Goal: Task Accomplishment & Management: Manage account settings

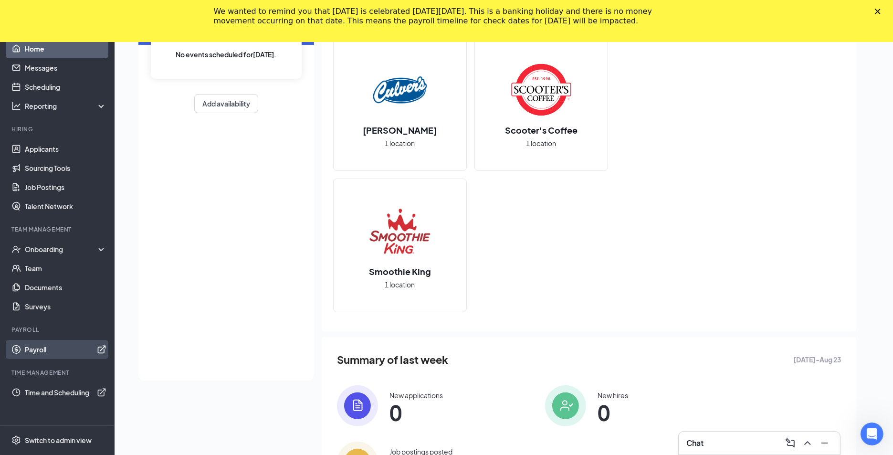
scroll to position [184, 0]
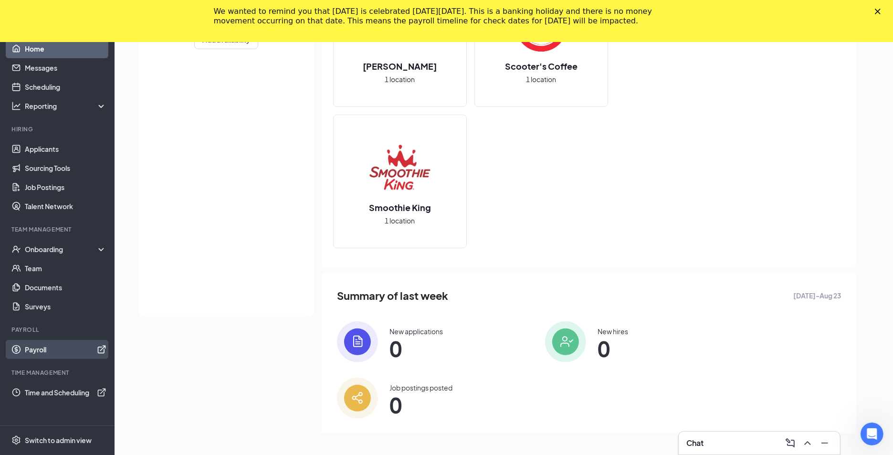
click at [25, 350] on link "Payroll" at bounding box center [66, 349] width 82 height 19
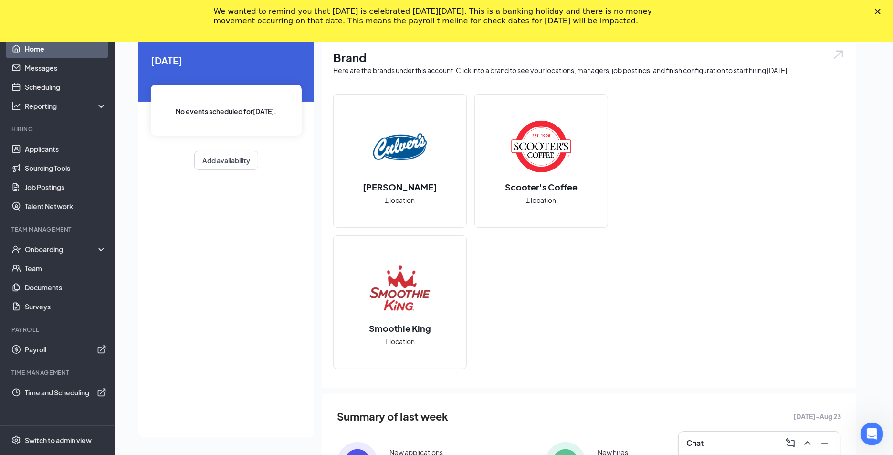
scroll to position [0, 0]
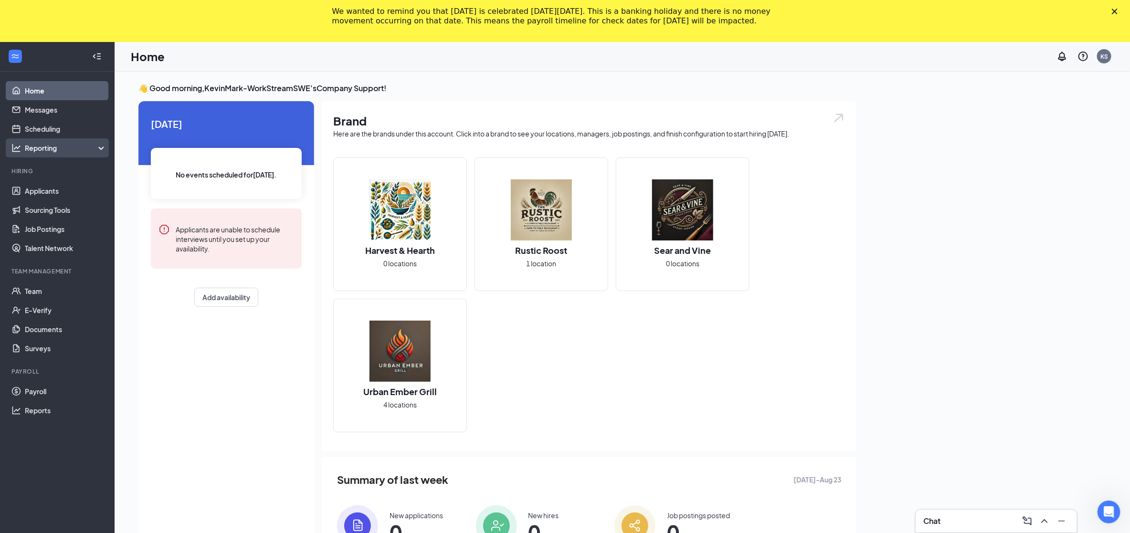
click at [48, 143] on div "Reporting" at bounding box center [66, 148] width 82 height 10
click at [53, 188] on link "Reports" at bounding box center [66, 186] width 82 height 19
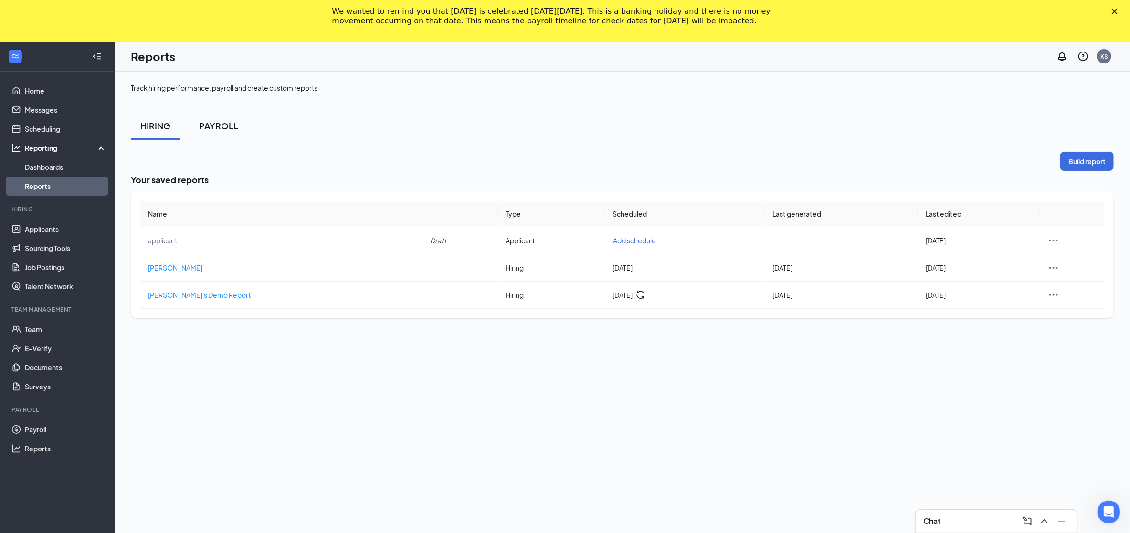
click at [210, 128] on div "PAYROLL" at bounding box center [218, 126] width 39 height 12
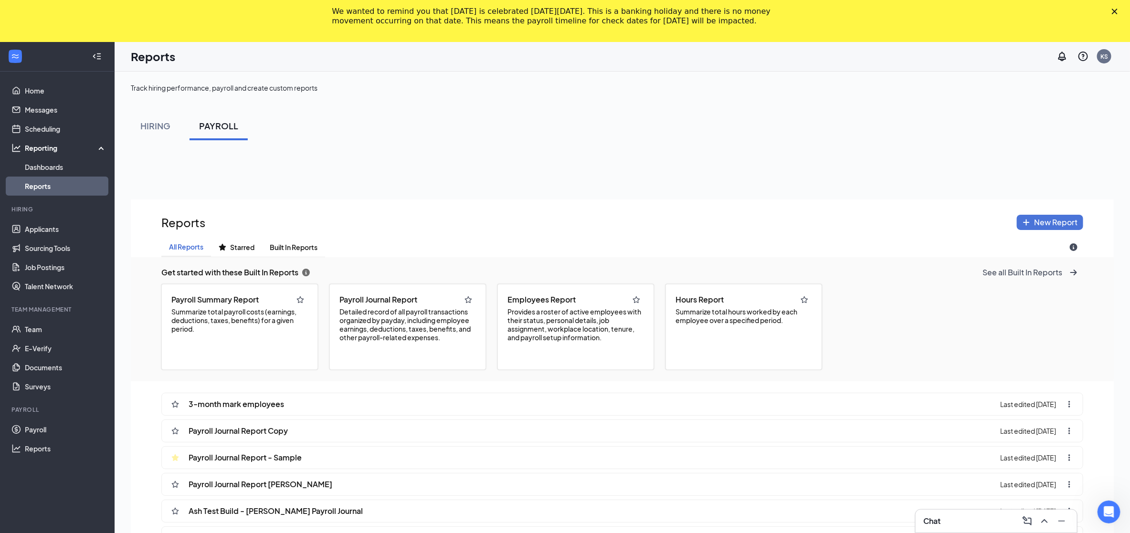
click at [902, 223] on span "New Report" at bounding box center [1055, 222] width 43 height 10
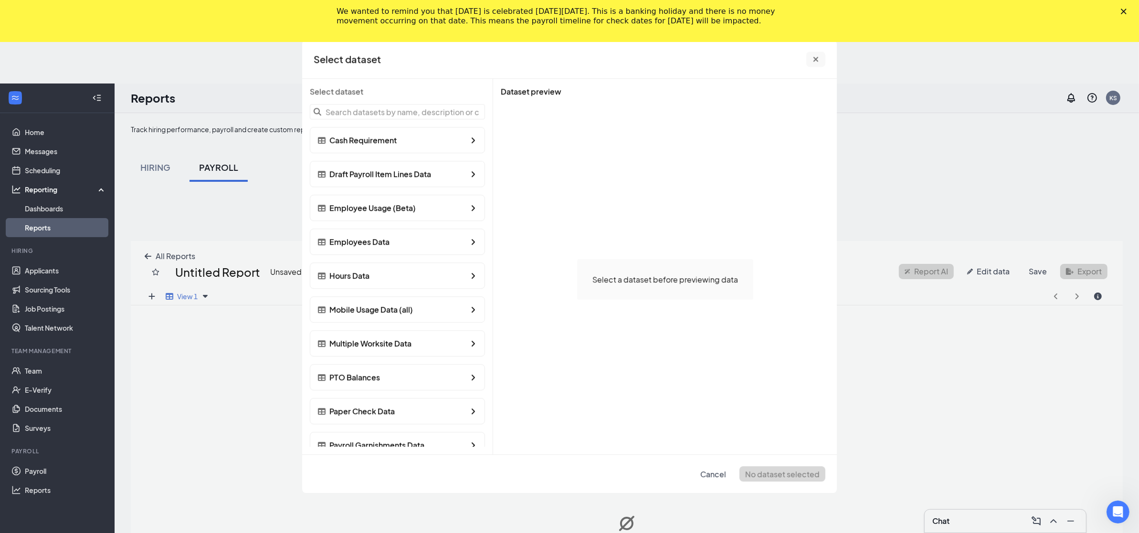
click at [819, 64] on button "cross icon" at bounding box center [815, 59] width 19 height 15
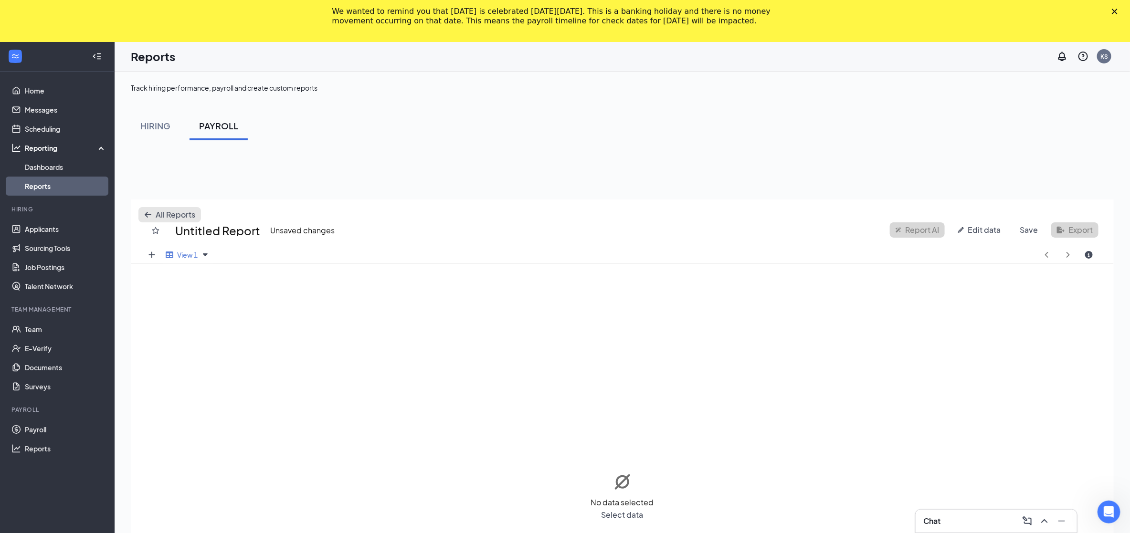
click at [150, 216] on icon "arrow-left icon" at bounding box center [148, 215] width 8 height 8
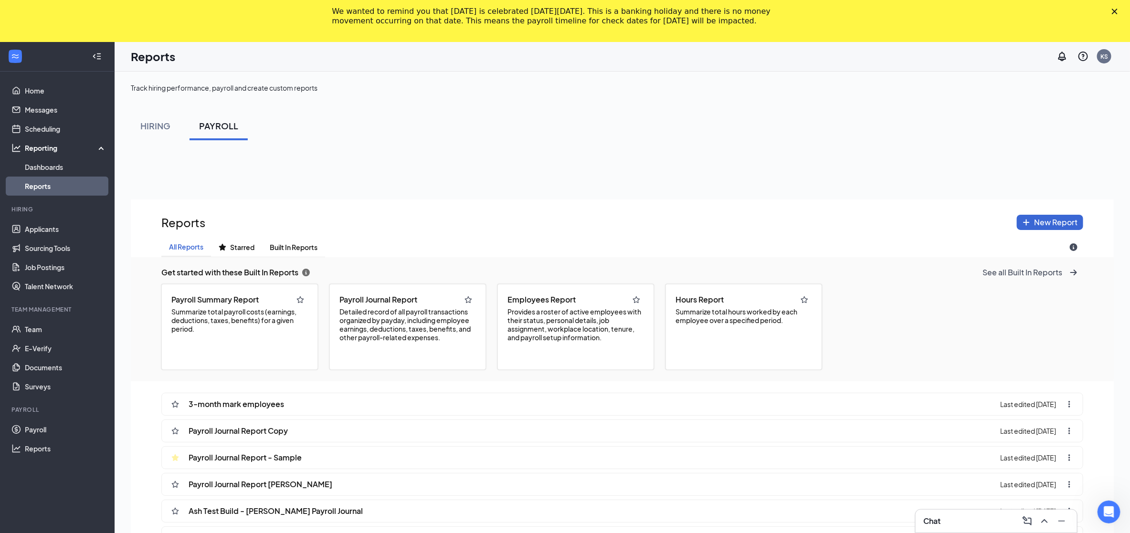
scroll to position [600, 982]
click at [902, 226] on button "New Report" at bounding box center [1050, 222] width 66 height 15
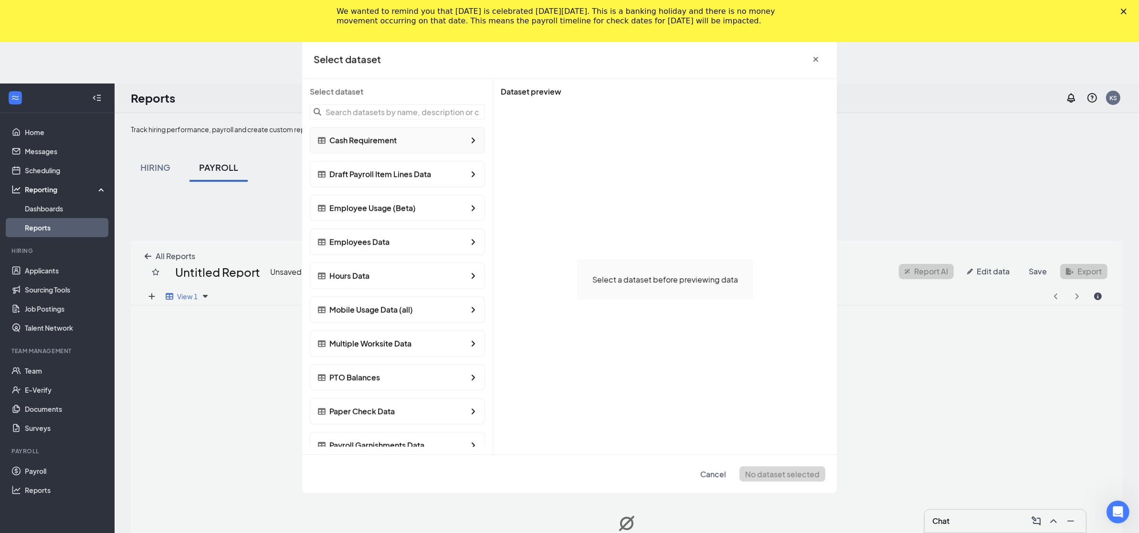
click at [341, 142] on span "Cash Requirement" at bounding box center [362, 140] width 67 height 10
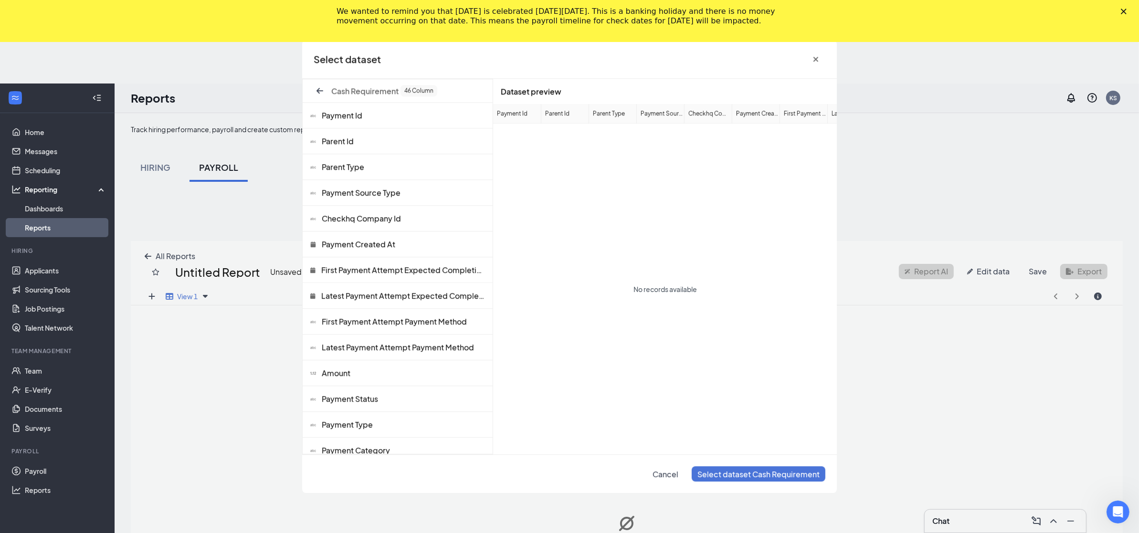
click at [728, 455] on button "Select dataset Cash Requirement" at bounding box center [759, 473] width 134 height 15
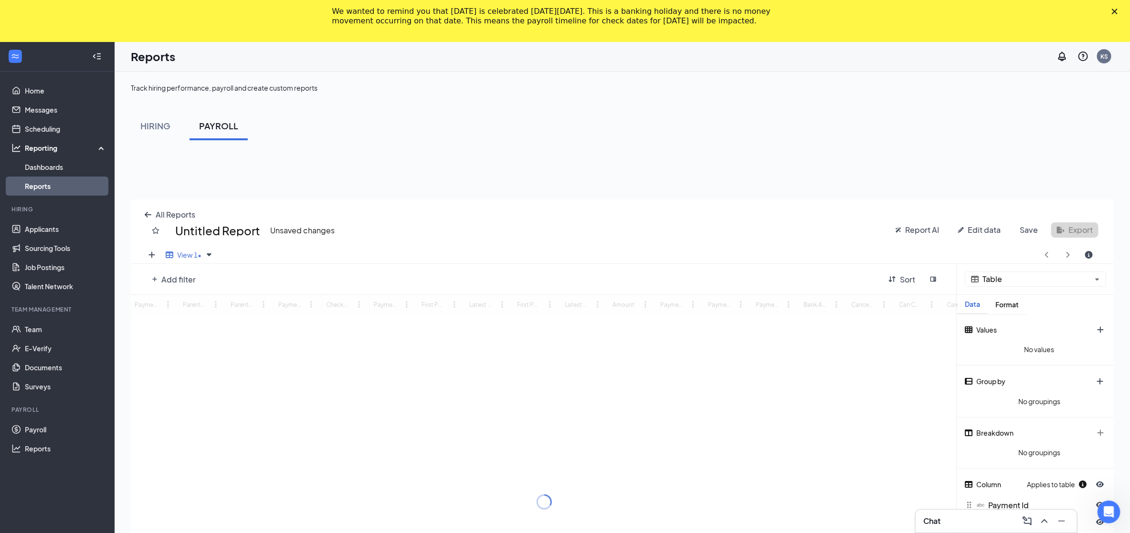
scroll to position [469, 982]
click at [902, 228] on span "Report AI" at bounding box center [922, 230] width 34 height 10
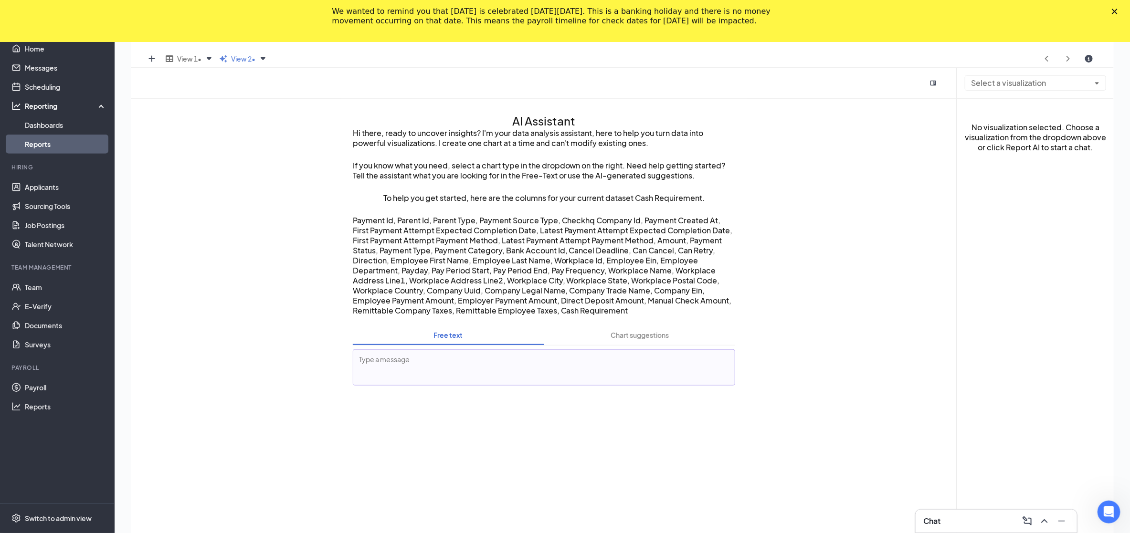
scroll to position [230, 0]
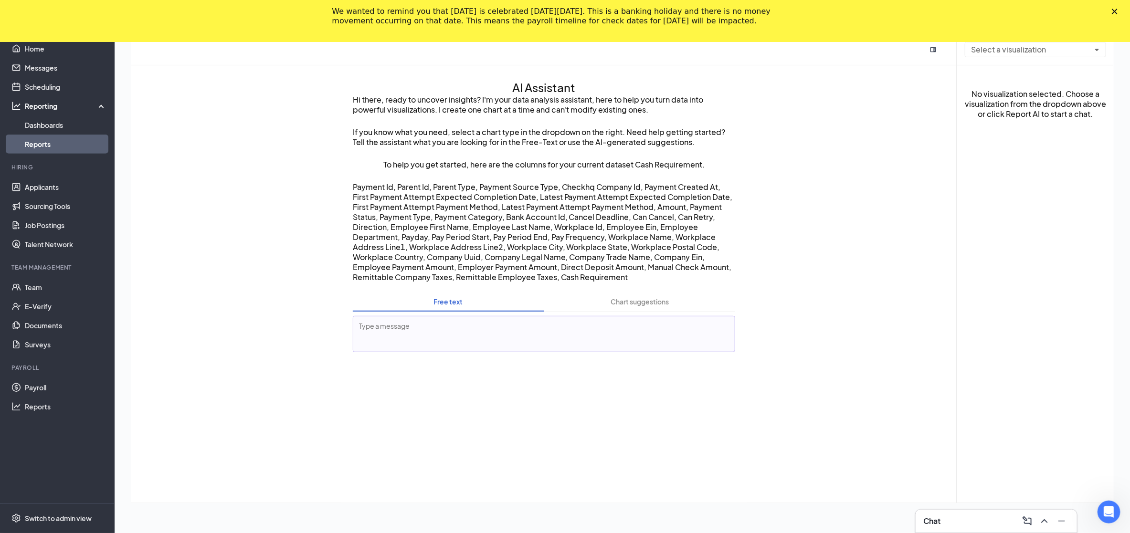
click at [460, 320] on textarea at bounding box center [544, 334] width 383 height 36
type textarea "Im looking for a report based on hours worked"
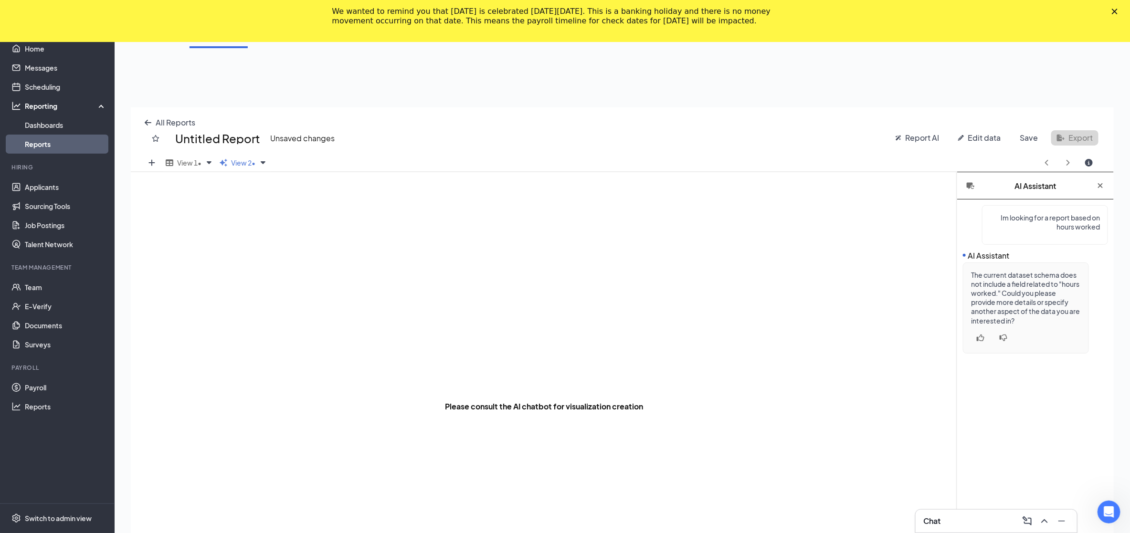
scroll to position [0, 0]
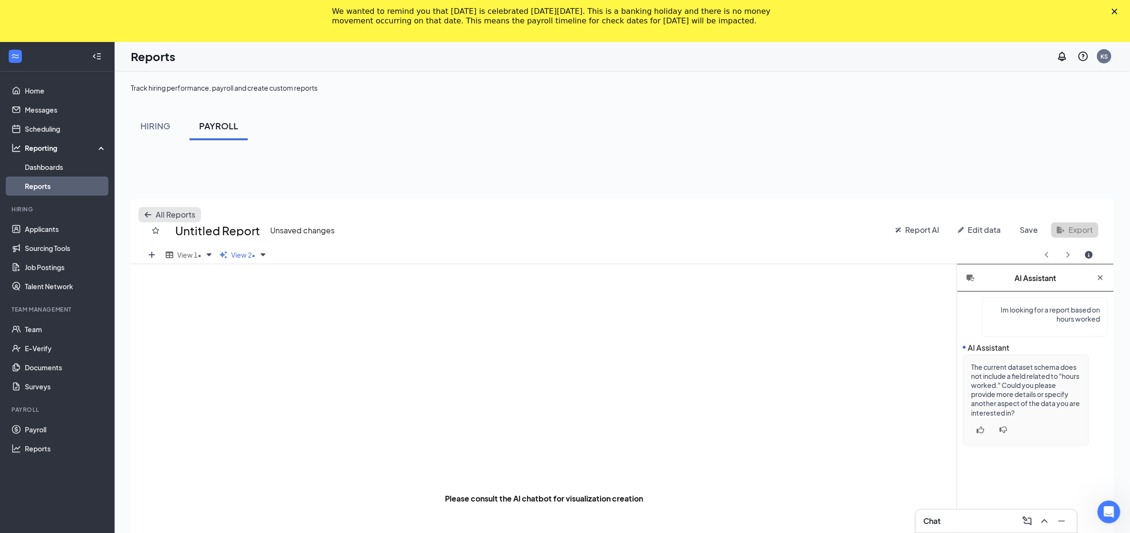
click at [146, 215] on icon "arrow-left icon" at bounding box center [148, 215] width 7 height 6
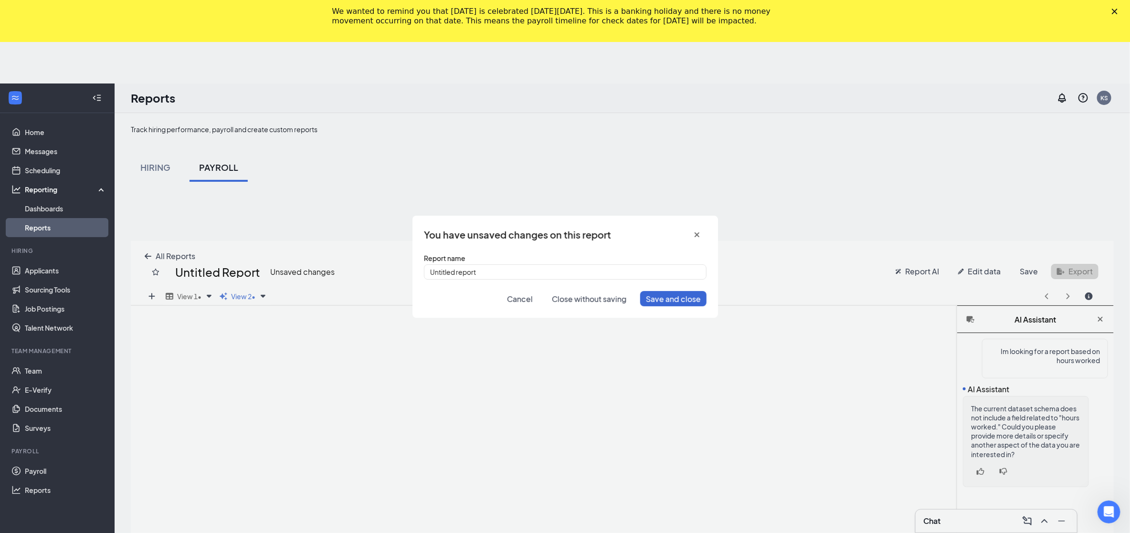
scroll to position [469, 991]
click at [699, 235] on icon "cross icon" at bounding box center [701, 235] width 8 height 8
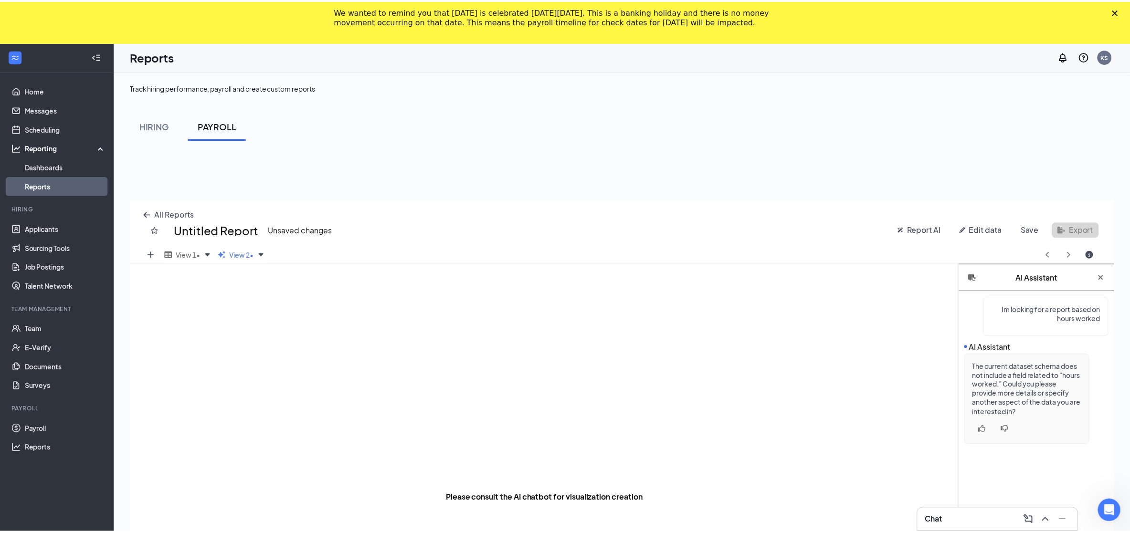
scroll to position [47261, 46747]
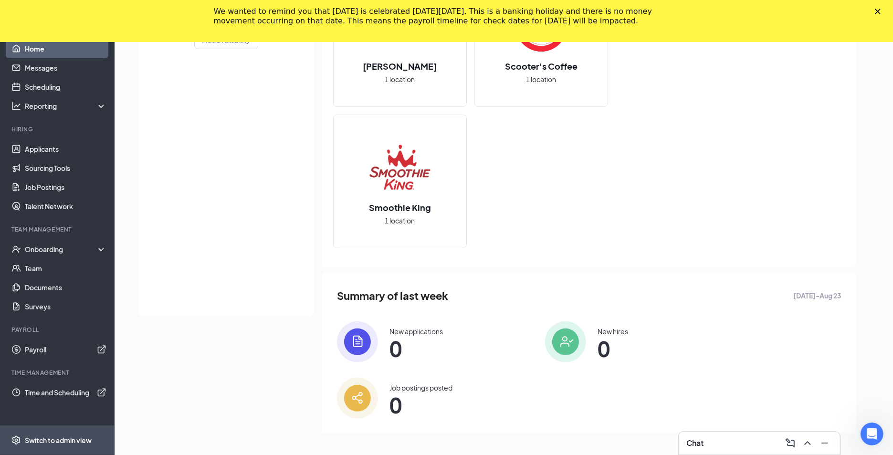
click at [58, 452] on span "Switch to admin view" at bounding box center [66, 440] width 82 height 29
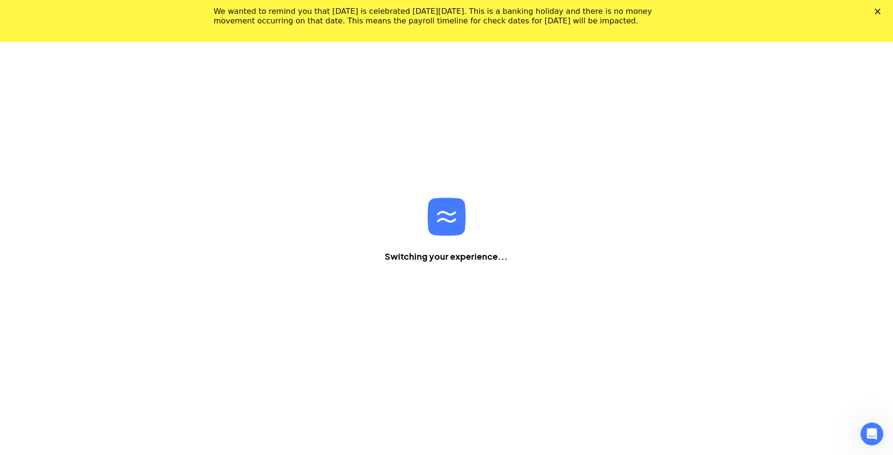
scroll to position [42, 0]
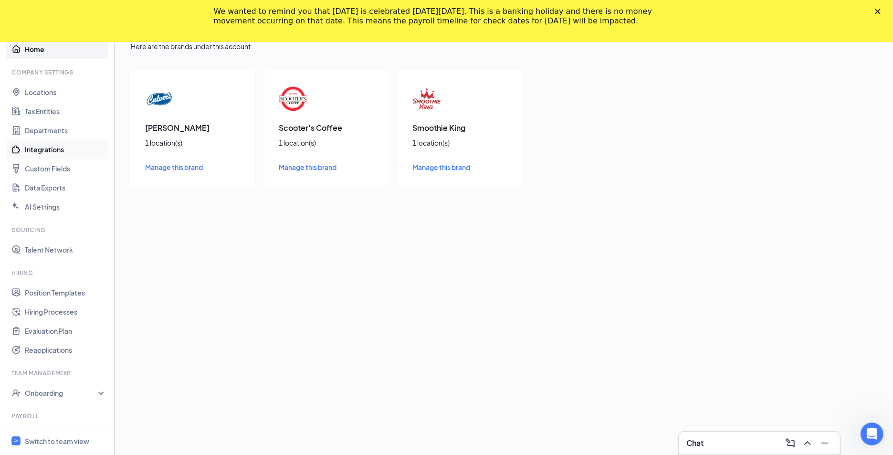
click at [52, 148] on link "Integrations" at bounding box center [66, 149] width 82 height 19
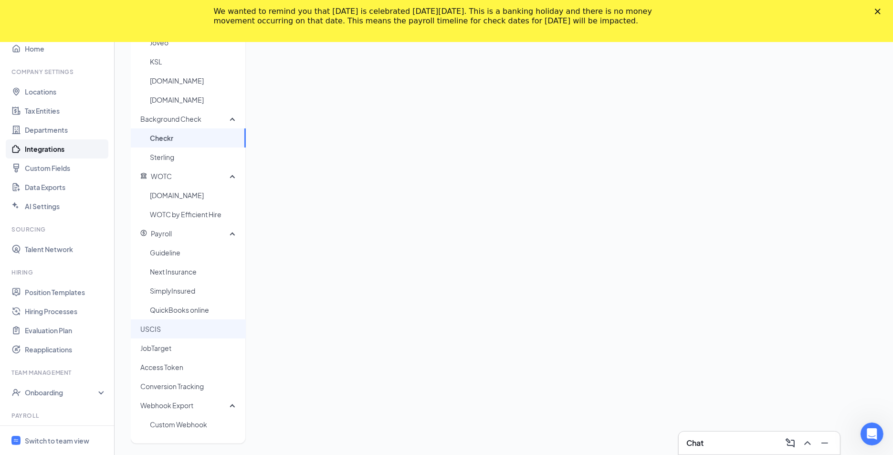
scroll to position [213, 0]
click at [163, 330] on span "USCIS" at bounding box center [189, 328] width 98 height 19
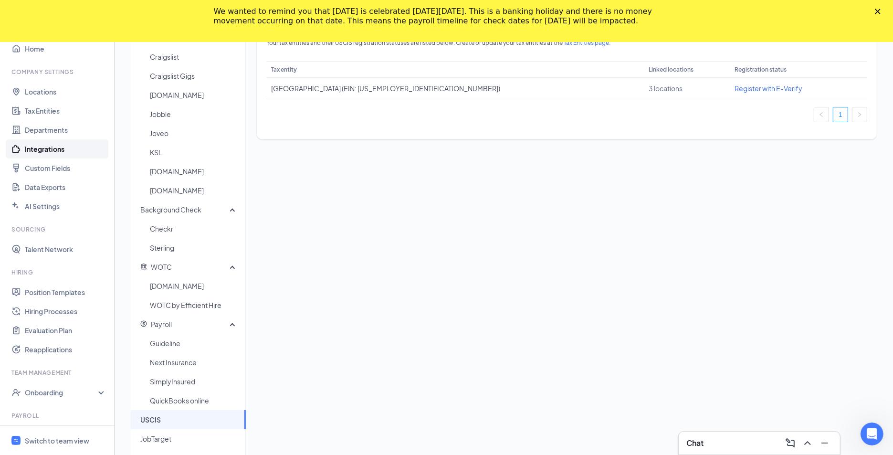
scroll to position [213, 0]
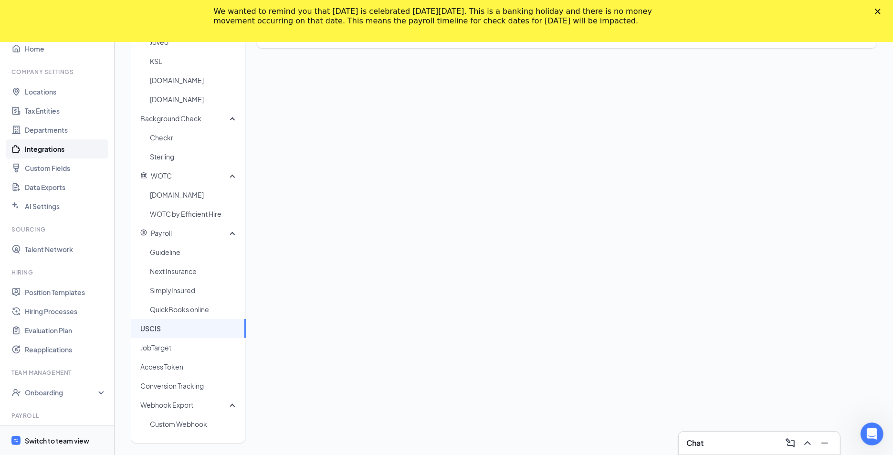
click at [57, 439] on div "Switch to team view" at bounding box center [57, 441] width 64 height 10
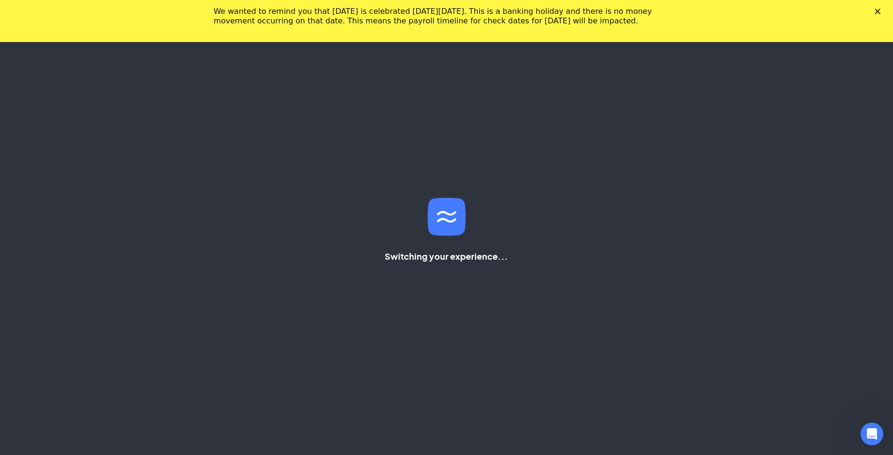
scroll to position [184, 0]
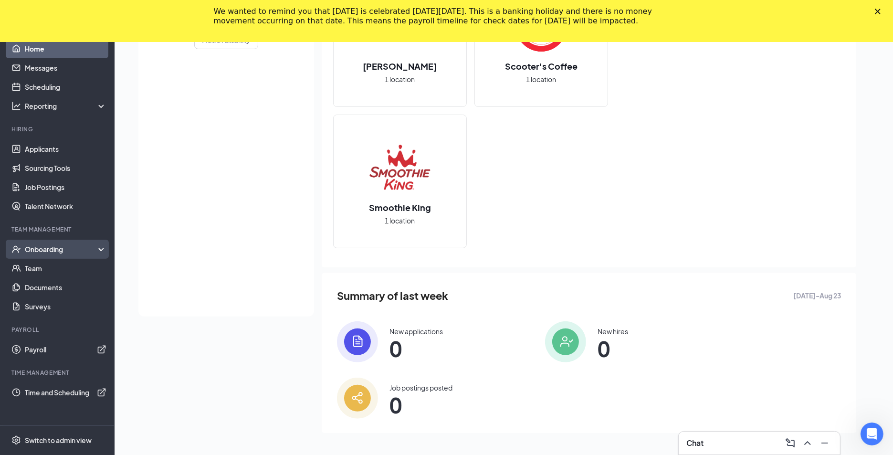
click at [54, 251] on div "Onboarding" at bounding box center [62, 249] width 74 height 10
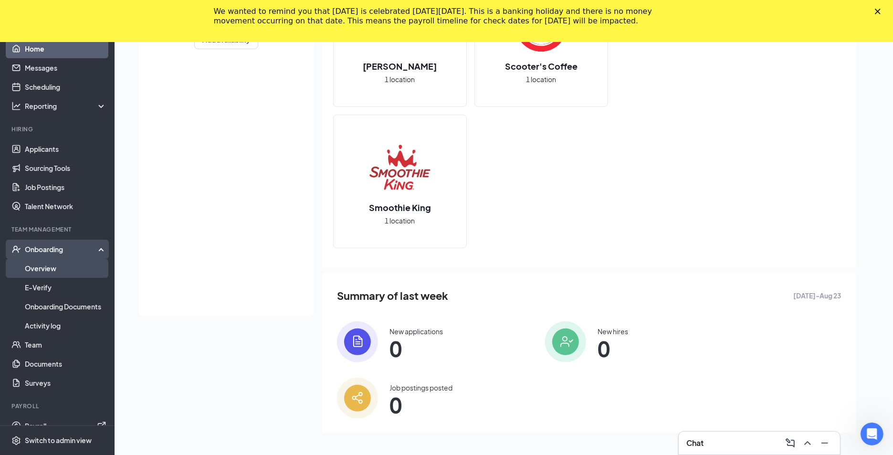
click at [51, 273] on link "Overview" at bounding box center [66, 268] width 82 height 19
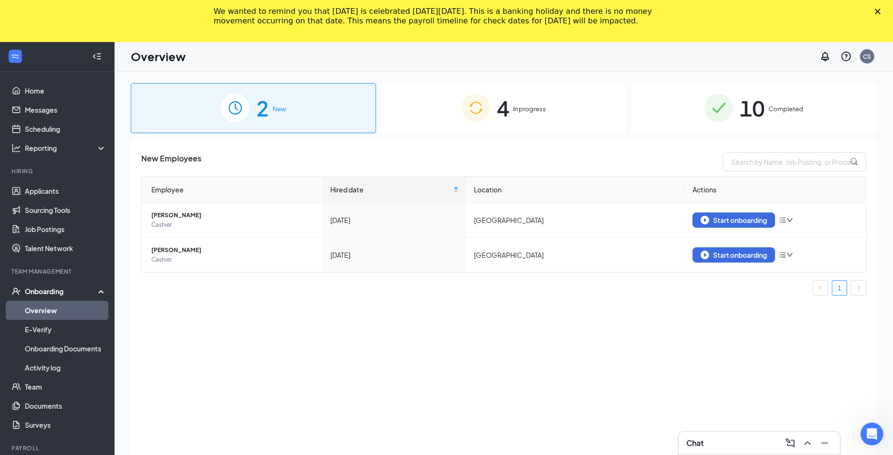
click at [499, 112] on span "4" at bounding box center [503, 108] width 12 height 33
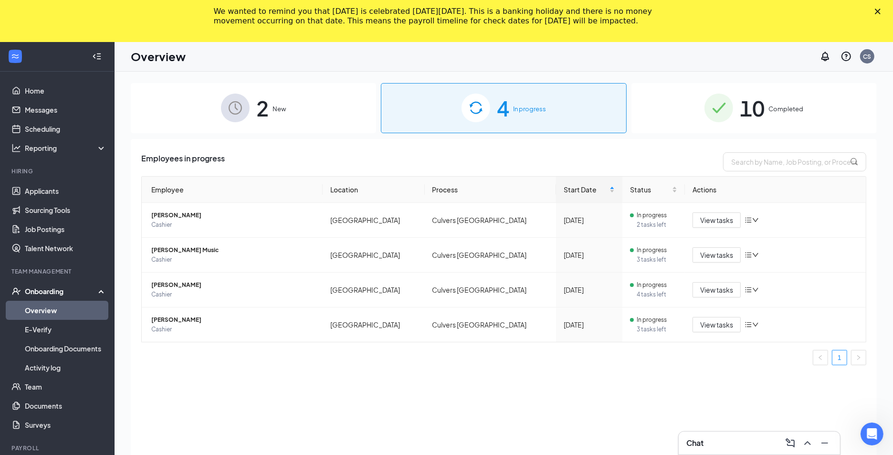
click at [881, 12] on polygon "Close" at bounding box center [878, 12] width 6 height 6
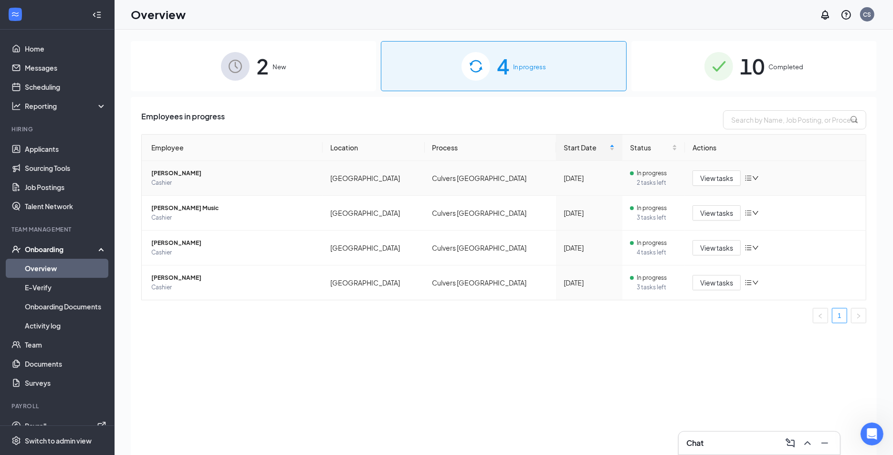
click at [756, 180] on icon "down" at bounding box center [755, 178] width 7 height 7
click at [717, 177] on span "View tasks" at bounding box center [716, 178] width 33 height 11
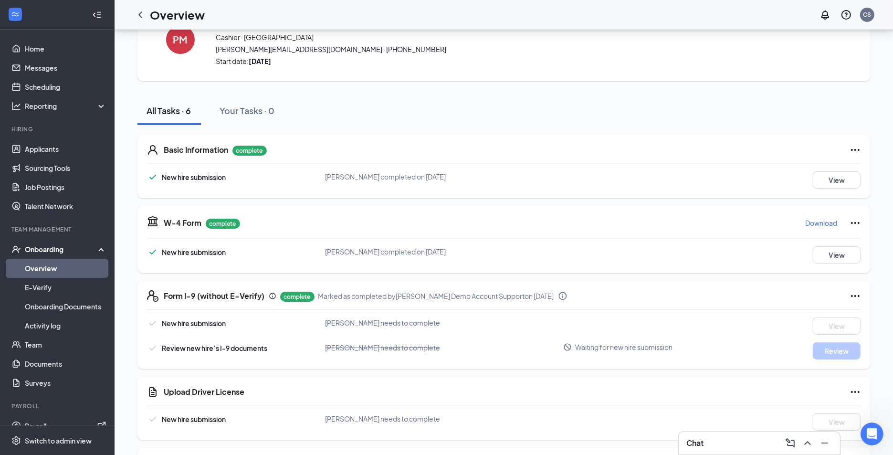
scroll to position [111, 0]
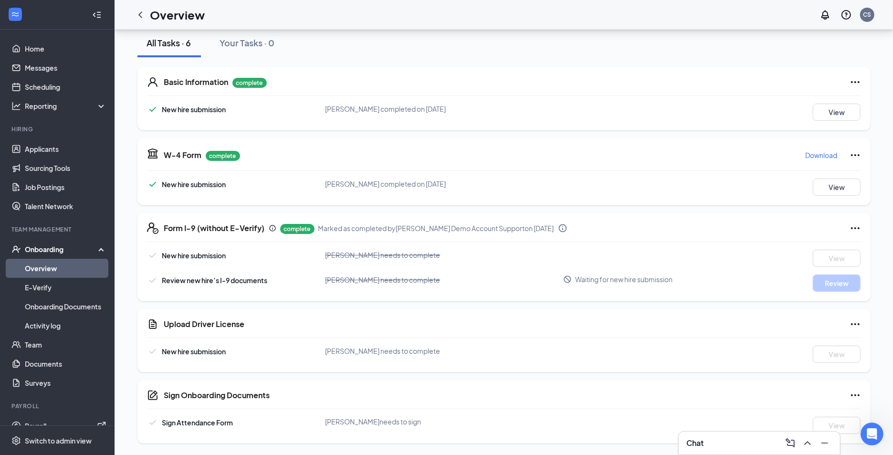
click at [859, 227] on icon "Ellipses" at bounding box center [855, 228] width 9 height 2
